Goal: Task Accomplishment & Management: Manage account settings

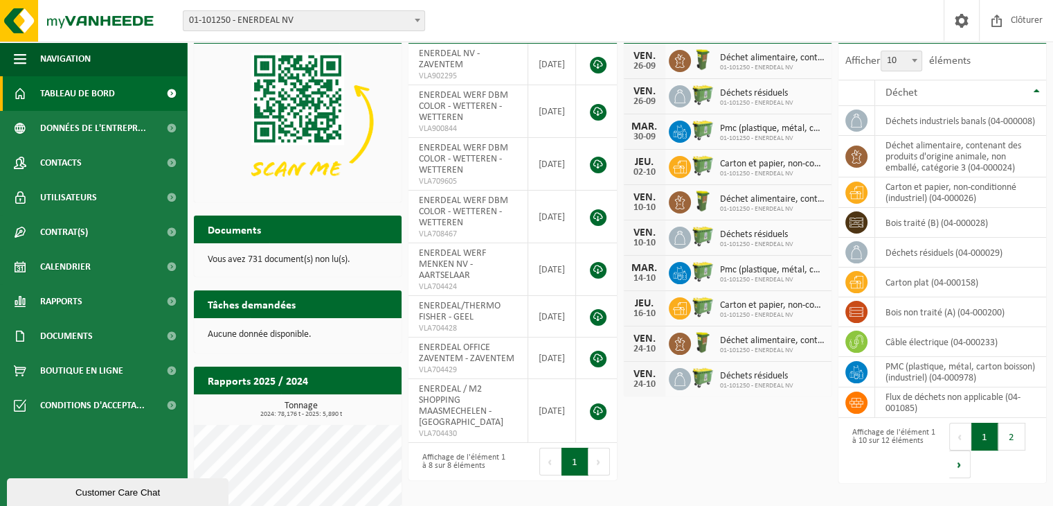
scroll to position [69, 0]
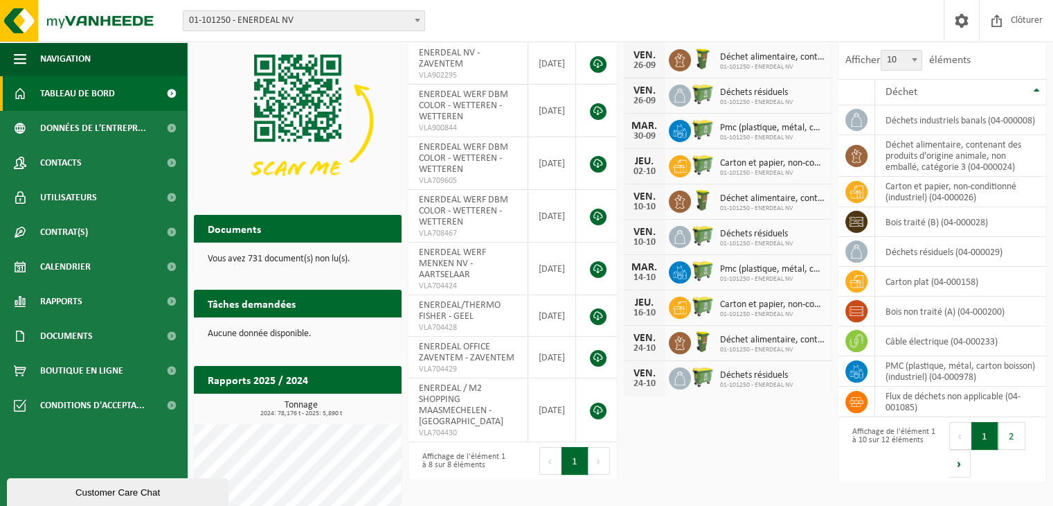
click at [337, 25] on span "01-101250 - ENERDEAL NV" at bounding box center [304, 20] width 241 height 19
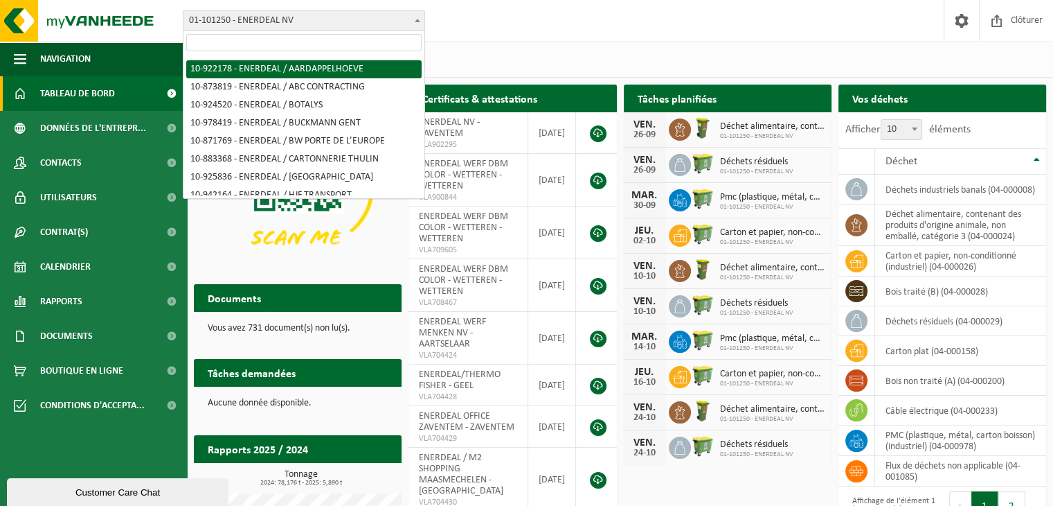
scroll to position [0, 0]
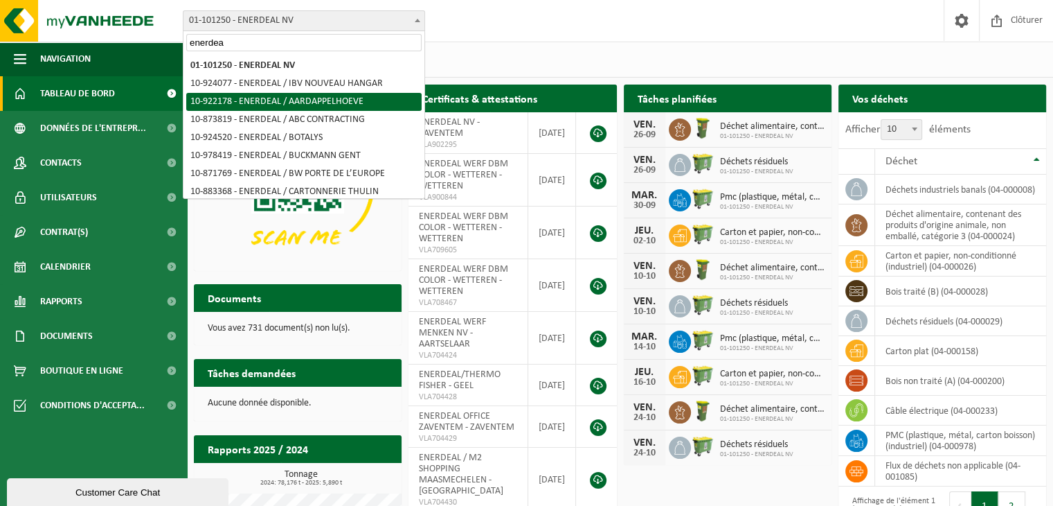
type input "enerdeal"
select select "130400"
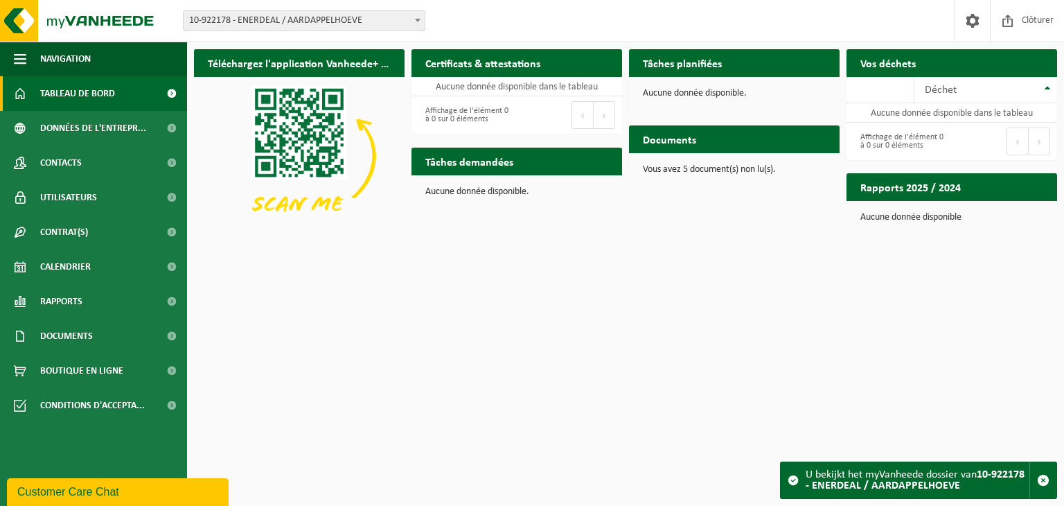
click at [358, 15] on span "10-922178 - ENERDEAL / AARDAPPELHOEVE" at bounding box center [304, 20] width 241 height 19
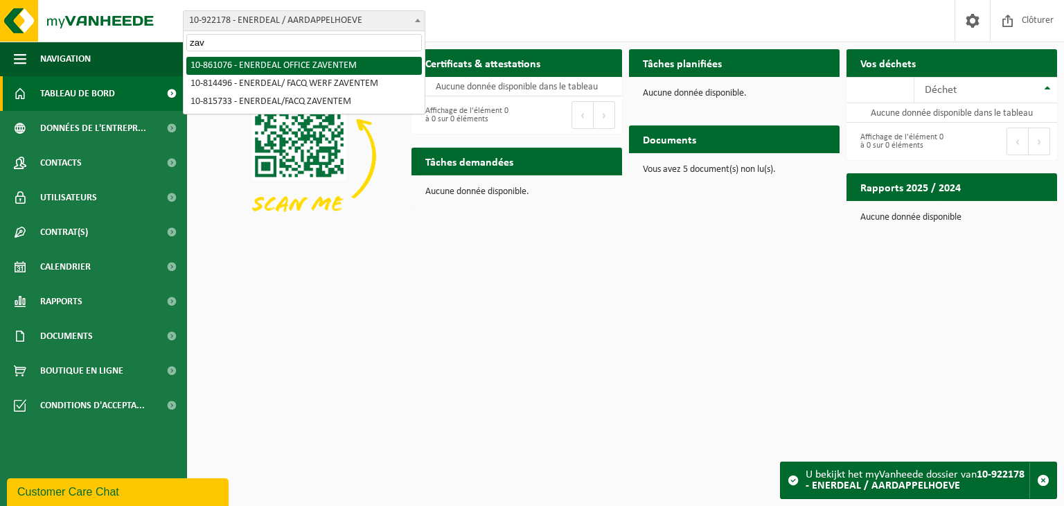
type input "zav"
select select "100478"
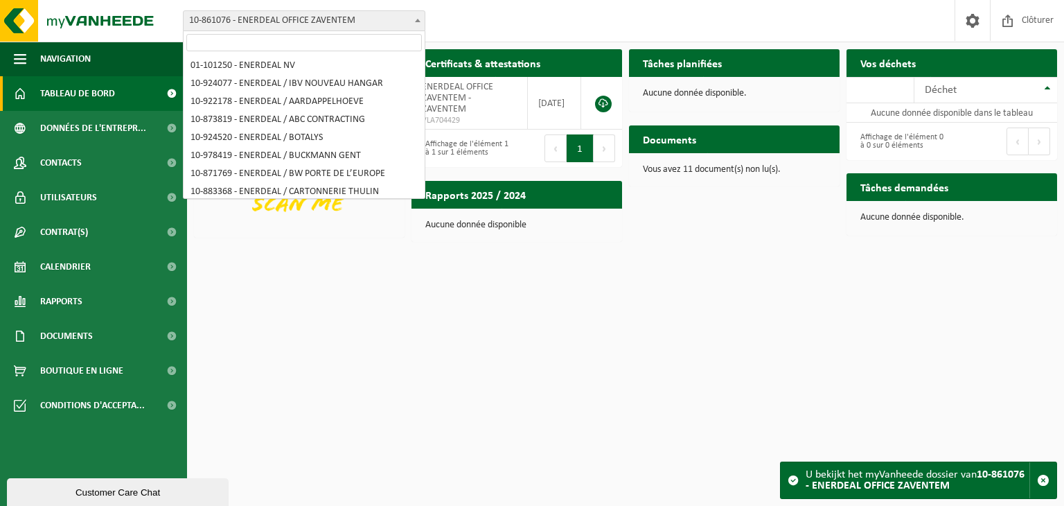
click at [355, 24] on span "10-861076 - ENERDEAL OFFICE ZAVENTEM" at bounding box center [304, 20] width 241 height 19
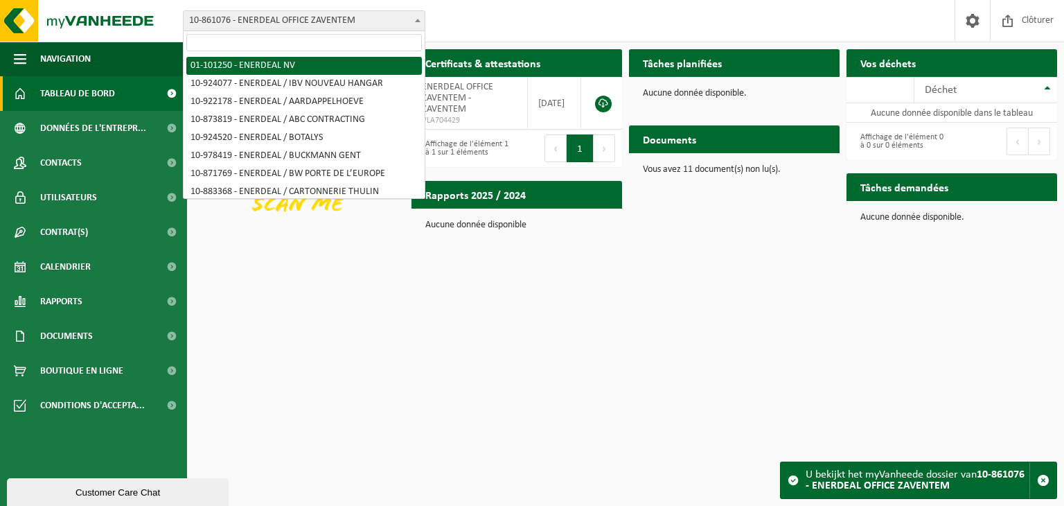
select select "9683"
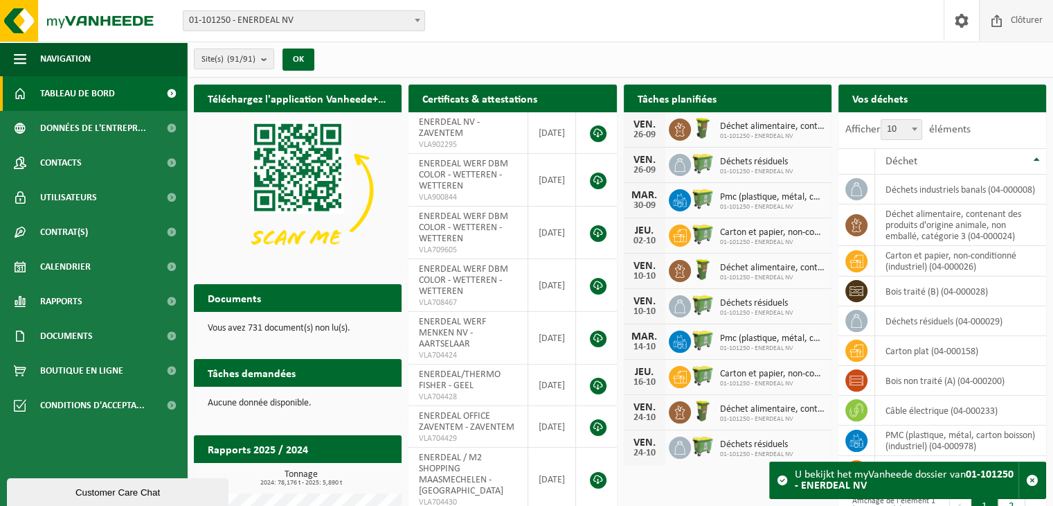
click at [1021, 28] on span "Clôturer" at bounding box center [1027, 20] width 39 height 41
